Goal: Information Seeking & Learning: Learn about a topic

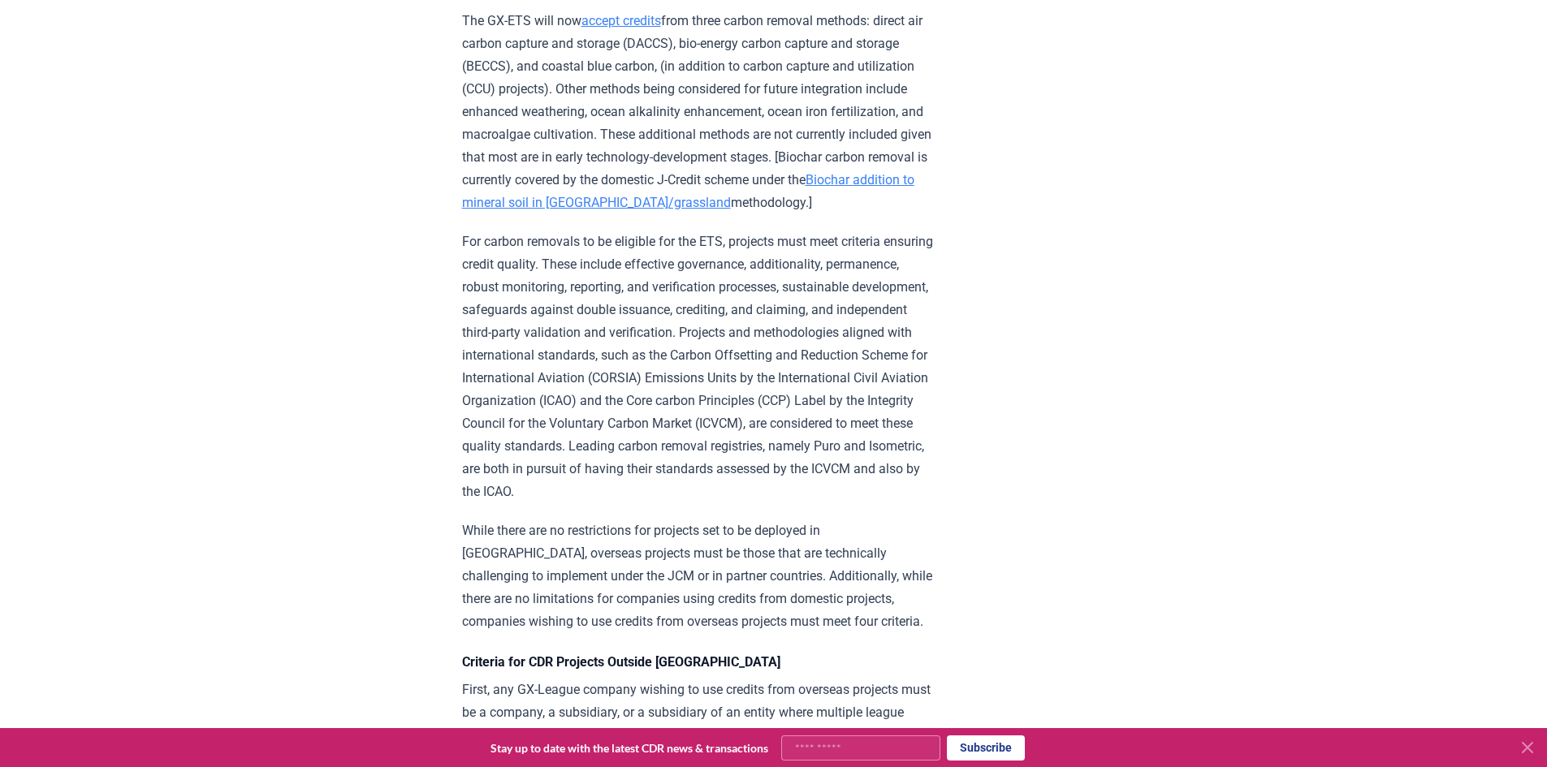
scroll to position [2436, 0]
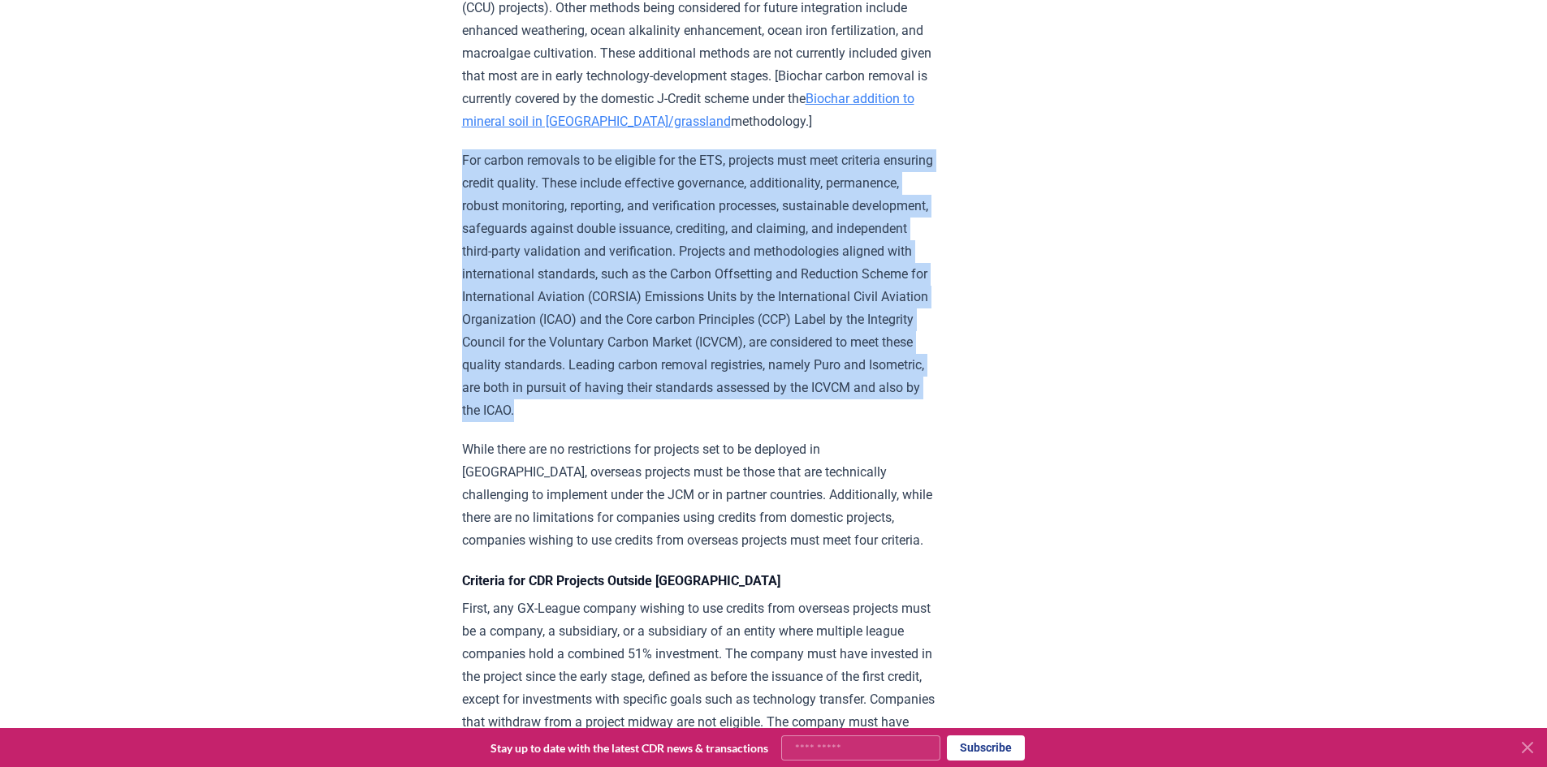
drag, startPoint x: 461, startPoint y: 241, endPoint x: 985, endPoint y: 504, distance: 586.0
click at [647, 373] on p "For carbon removals to be eligible for the ETS, projects must meet criteria ens…" at bounding box center [699, 285] width 475 height 273
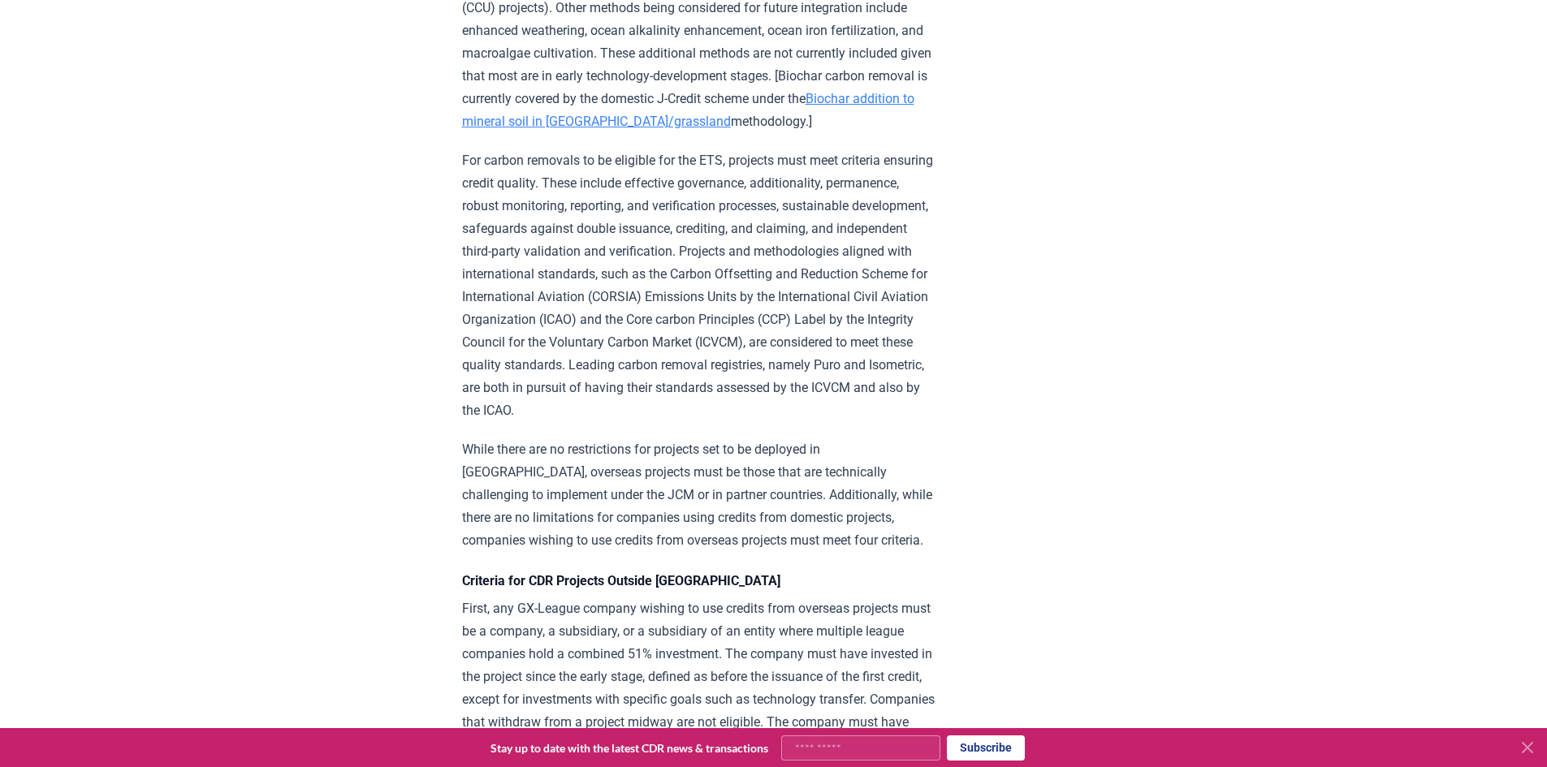
click at [647, 373] on p "For carbon removals to be eligible for the ETS, projects must meet criteria ens…" at bounding box center [699, 285] width 475 height 273
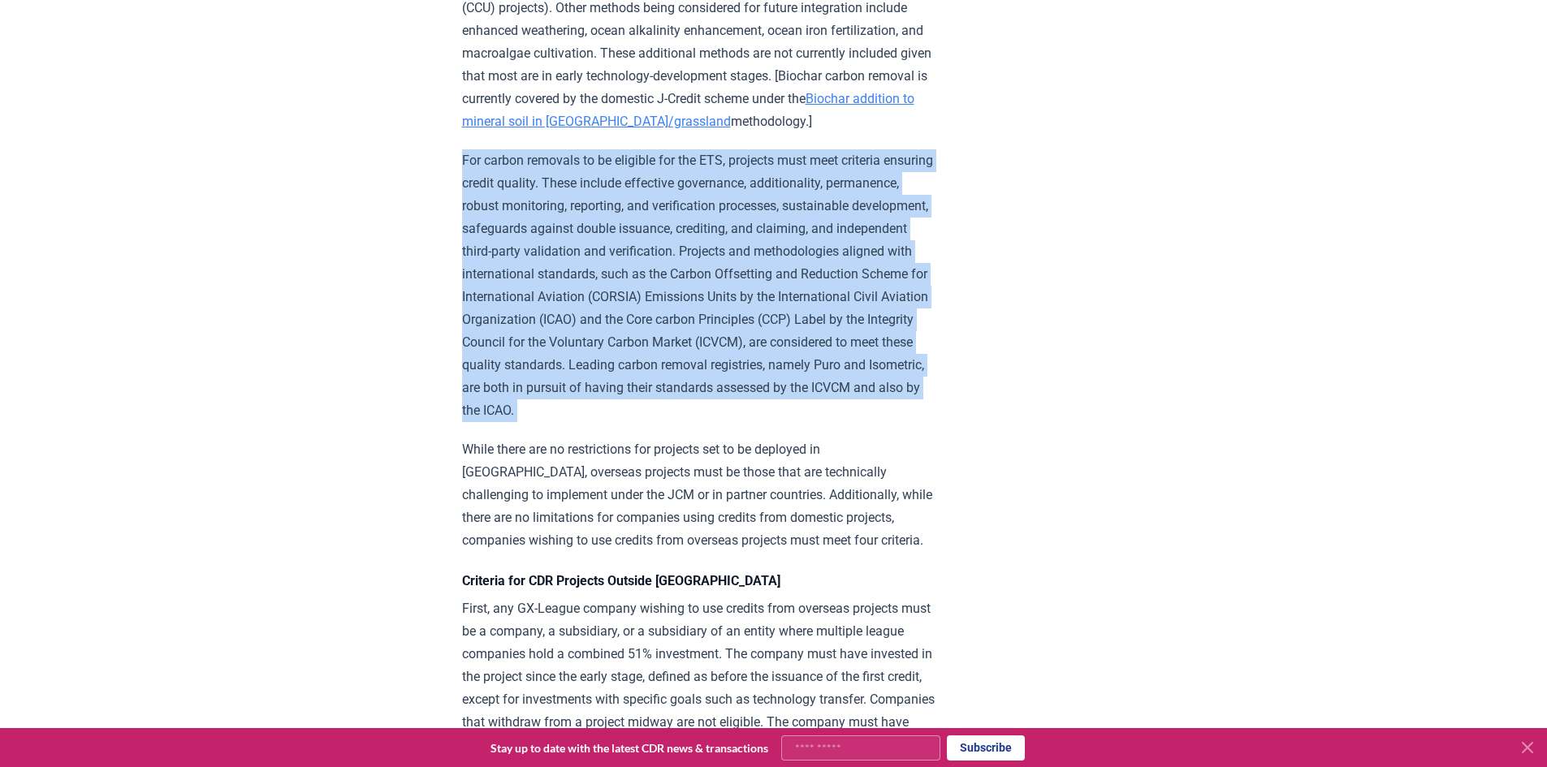
click at [647, 373] on p "For carbon removals to be eligible for the ETS, projects must meet criteria ens…" at bounding box center [699, 285] width 475 height 273
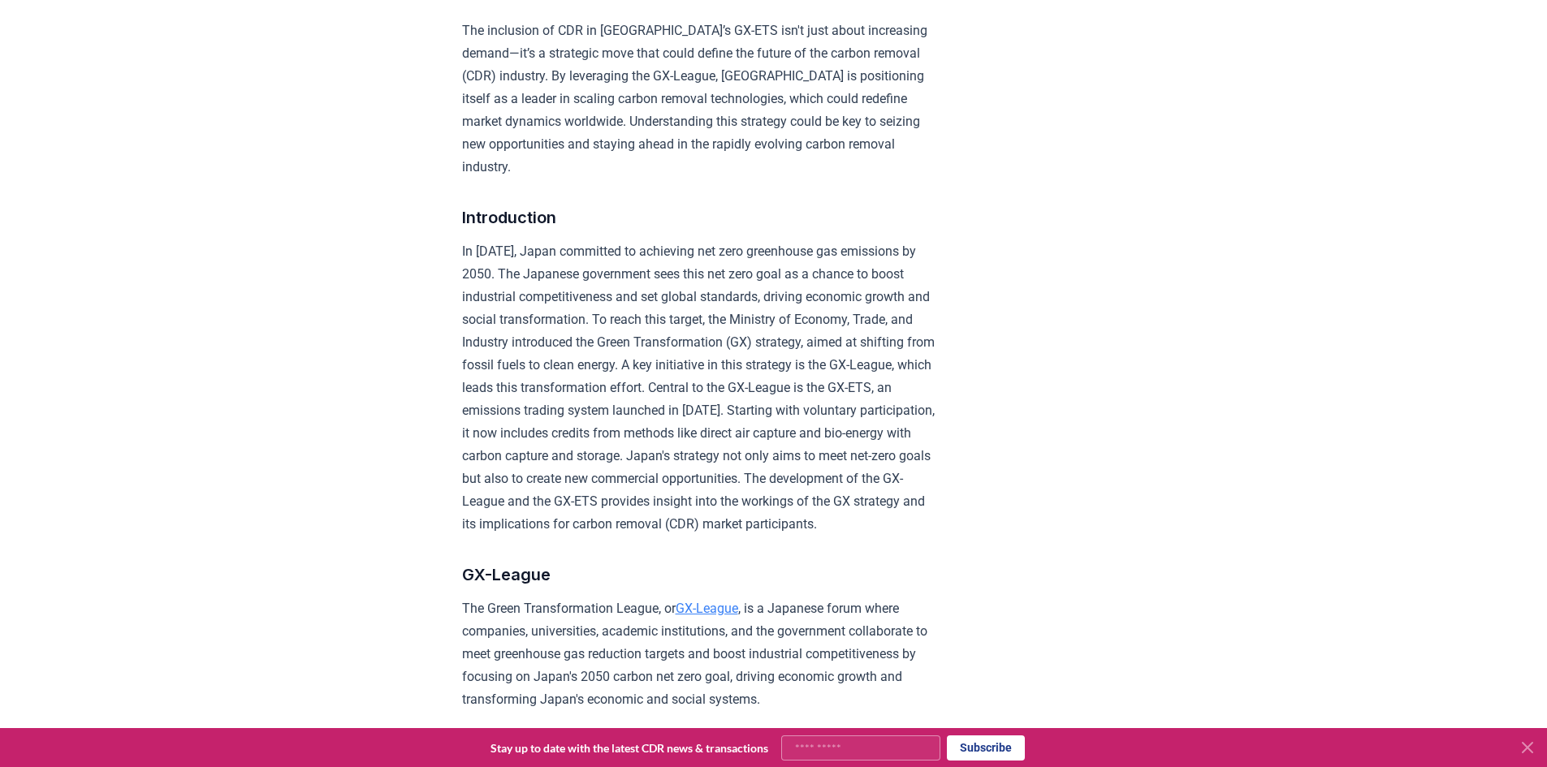
scroll to position [568, 0]
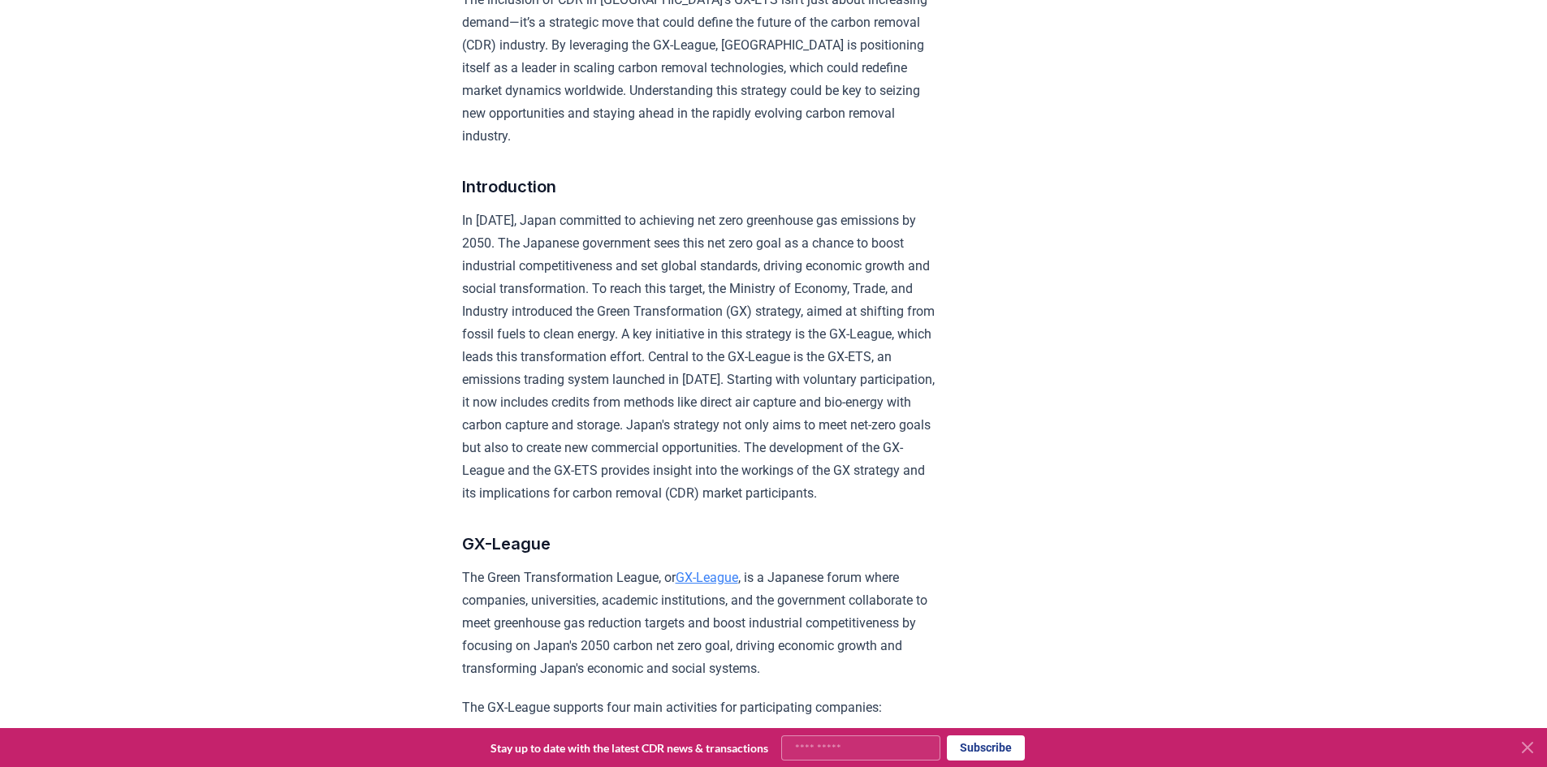
click at [1526, 749] on icon at bounding box center [1527, 748] width 10 height 10
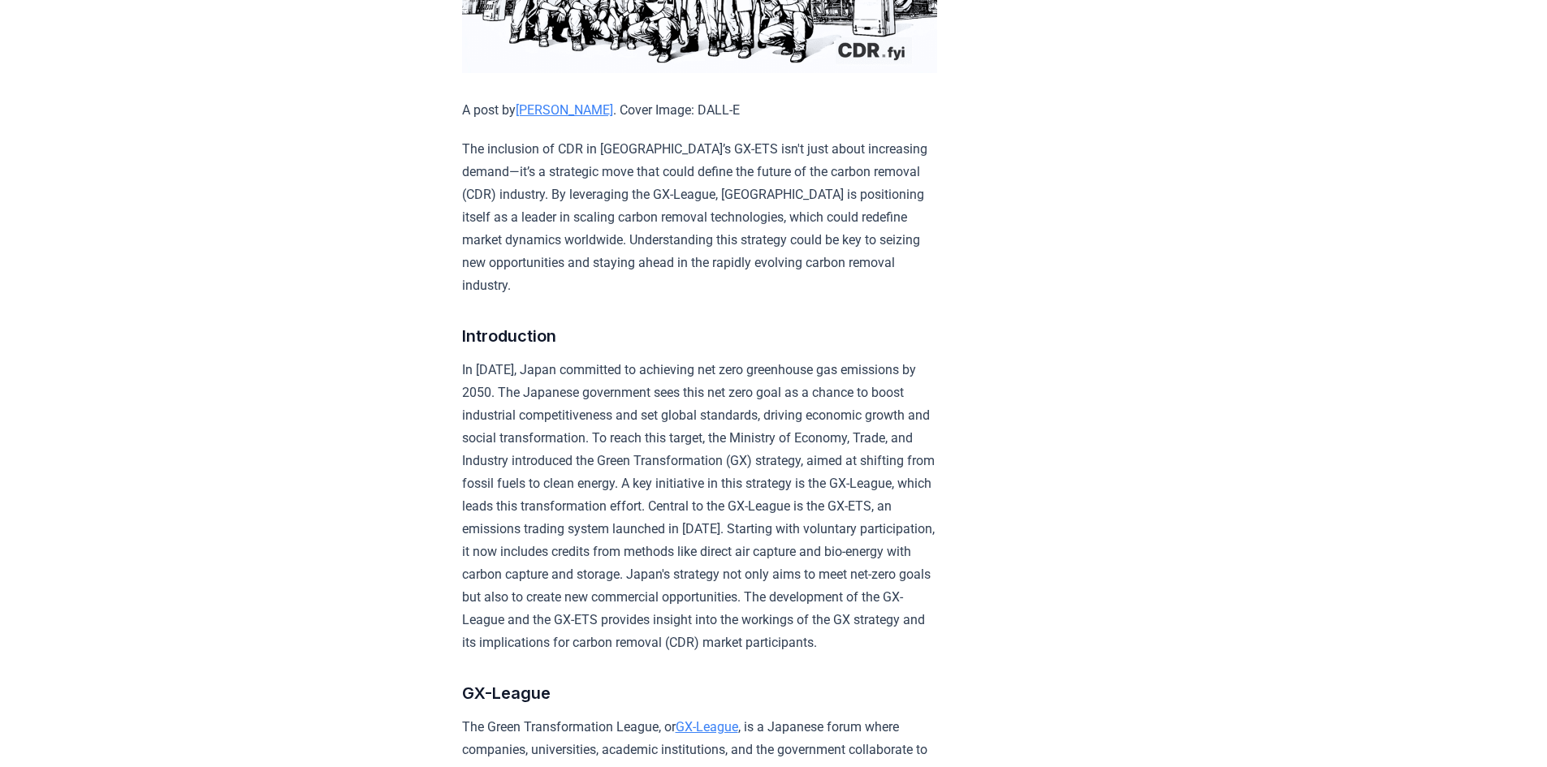
scroll to position [406, 0]
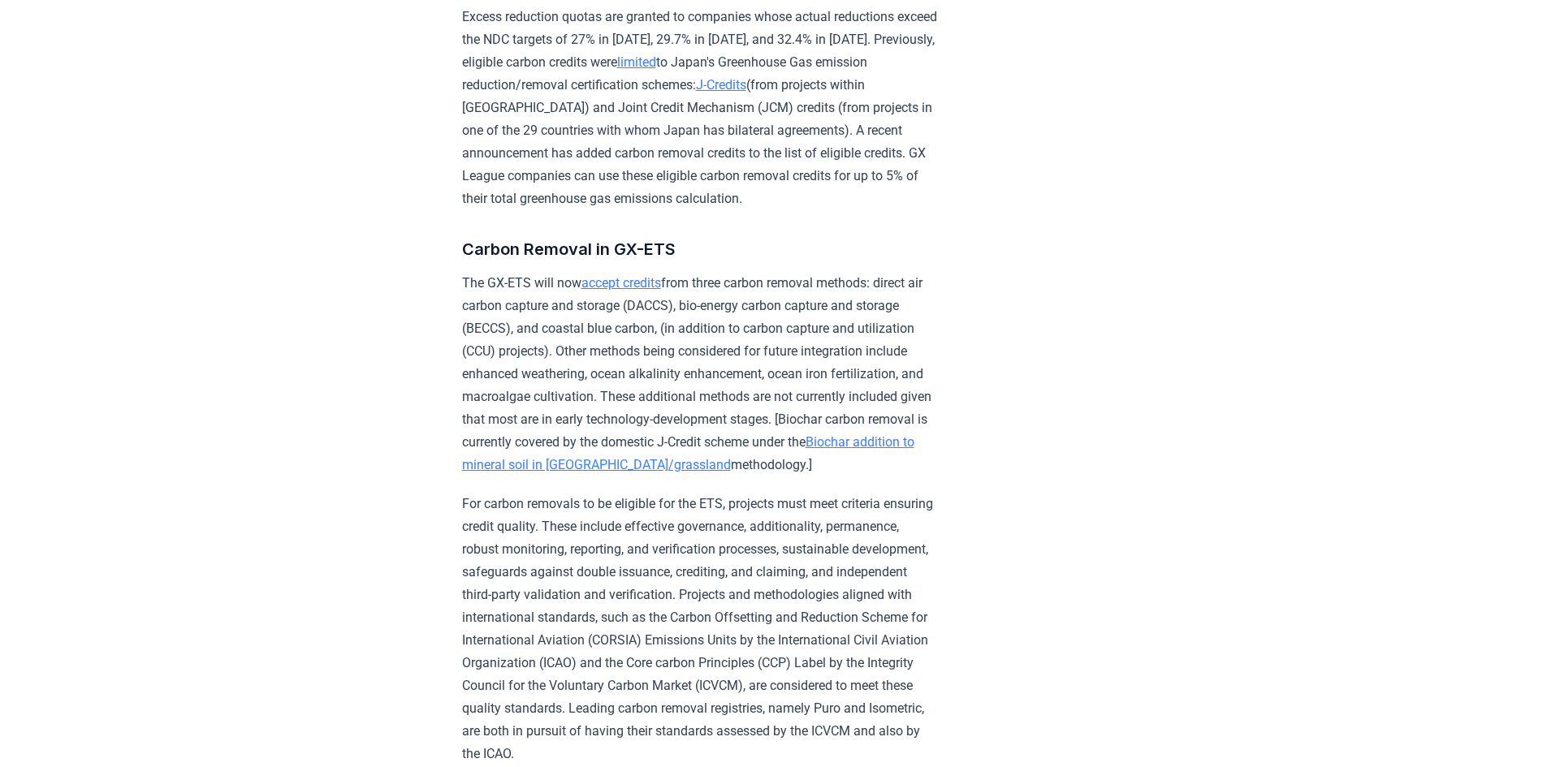
scroll to position [2111, 0]
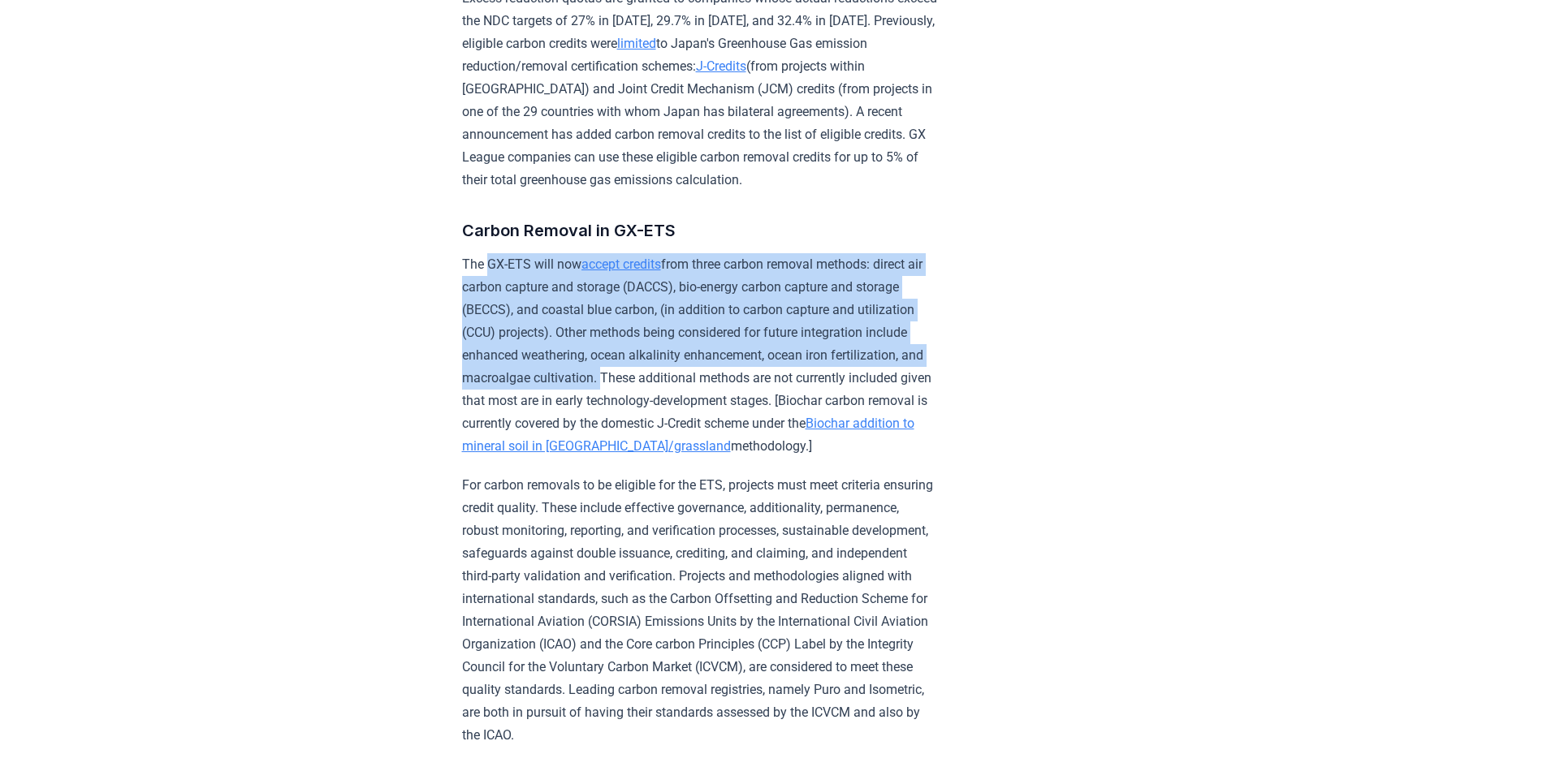
drag, startPoint x: 490, startPoint y: 322, endPoint x: 725, endPoint y: 434, distance: 259.7
click at [725, 434] on p "The GX-ETS will now accept credits from three carbon removal methods: direct ai…" at bounding box center [699, 355] width 475 height 205
copy p "GX-ETS will now accept credits from three carbon removal methods: direct air ca…"
